Goal: Transaction & Acquisition: Purchase product/service

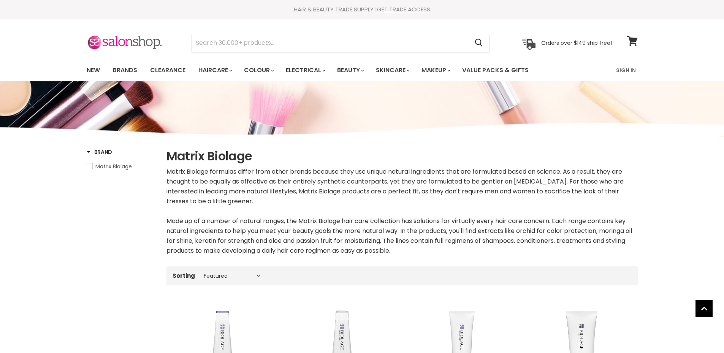
select select "manual"
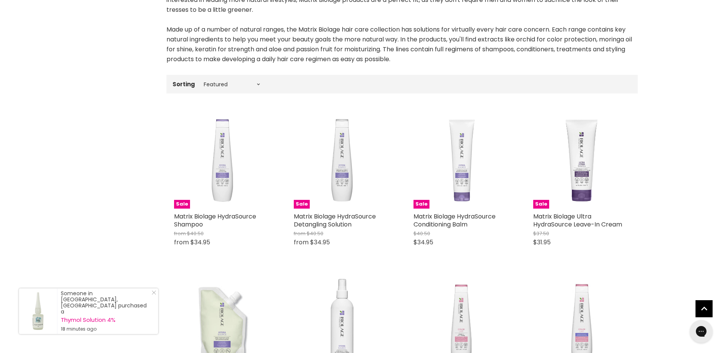
scroll to position [152, 0]
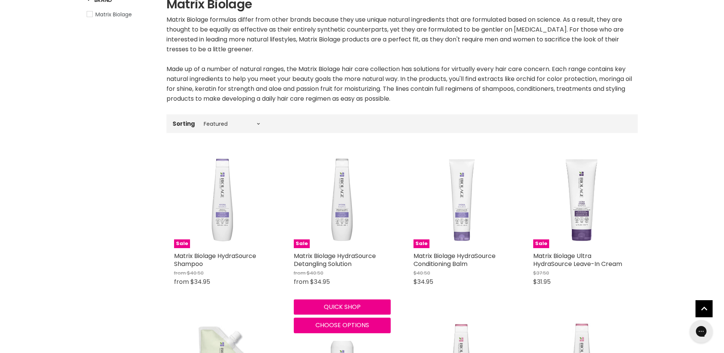
click at [351, 203] on img "Main content" at bounding box center [342, 199] width 97 height 97
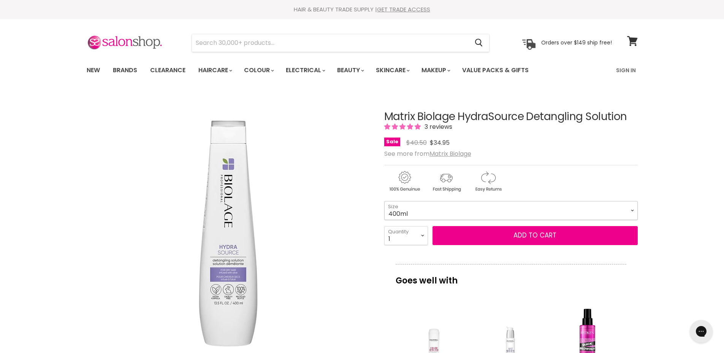
click at [633, 211] on select "400ml 1 Litre" at bounding box center [510, 210] width 253 height 19
click at [384, 201] on select "400ml 1 Litre" at bounding box center [510, 210] width 253 height 19
select select "1 Litre"
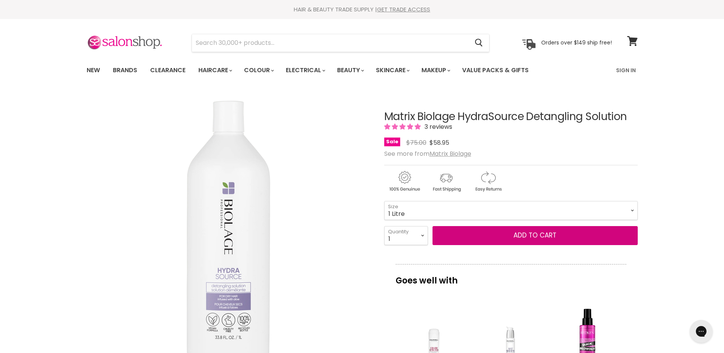
click at [546, 237] on button "Add to cart" at bounding box center [534, 235] width 205 height 19
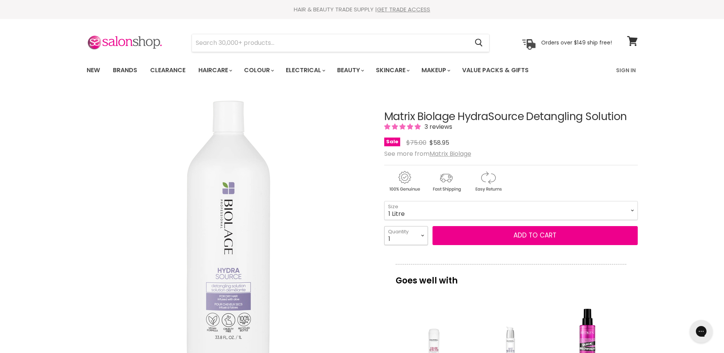
click at [394, 239] on select "1 2 3 4 5 6 7 8 9 10+" at bounding box center [406, 235] width 44 height 19
click at [384, 226] on select "1 2 3 4 5 6 7 8 9 10+" at bounding box center [406, 235] width 44 height 19
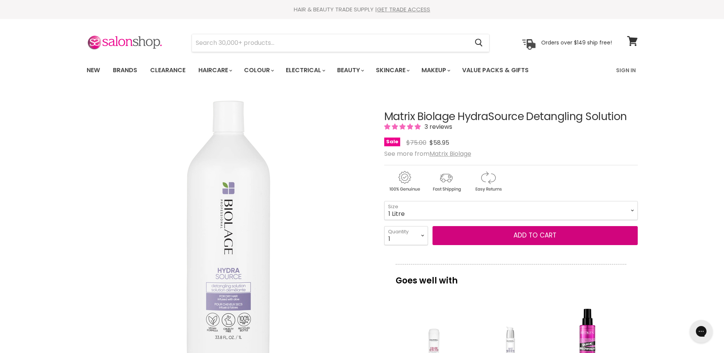
click at [505, 234] on button "Add to cart" at bounding box center [534, 235] width 205 height 19
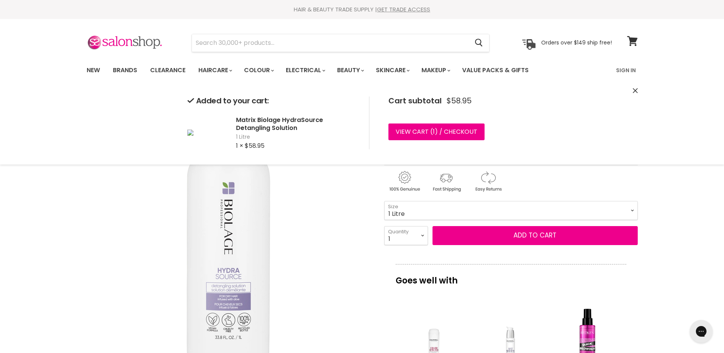
click at [470, 128] on link "View cart ( 1 ) / Checkout" at bounding box center [436, 131] width 96 height 17
